Goal: Navigation & Orientation: Understand site structure

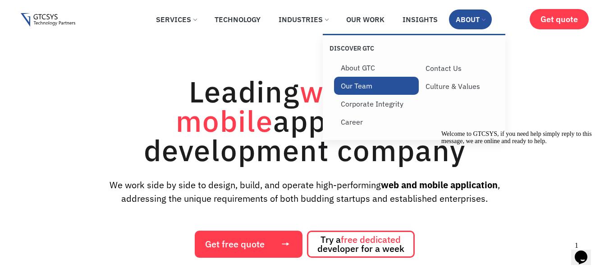
click at [366, 81] on link "Our Team" at bounding box center [376, 86] width 85 height 18
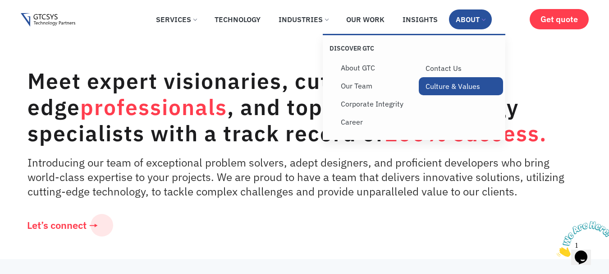
click at [447, 87] on link "Culture & Values" at bounding box center [461, 86] width 85 height 18
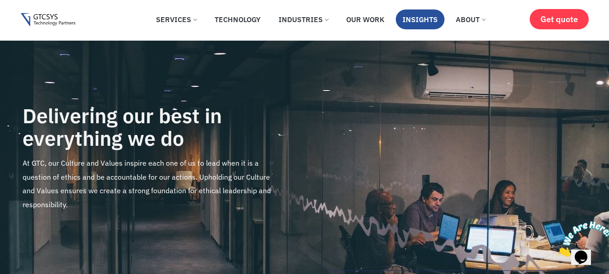
click at [424, 23] on link "Insights" at bounding box center [420, 19] width 49 height 20
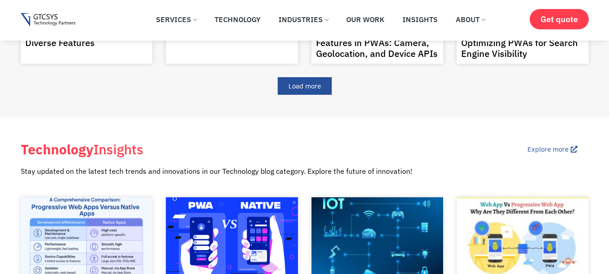
scroll to position [597, 0]
